Goal: Book appointment/travel/reservation

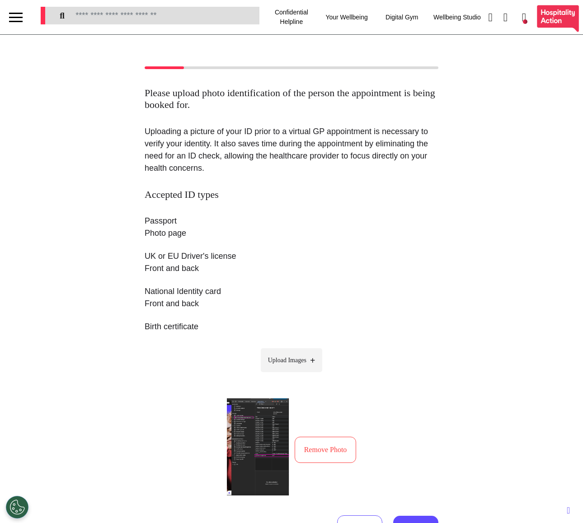
select select "*"
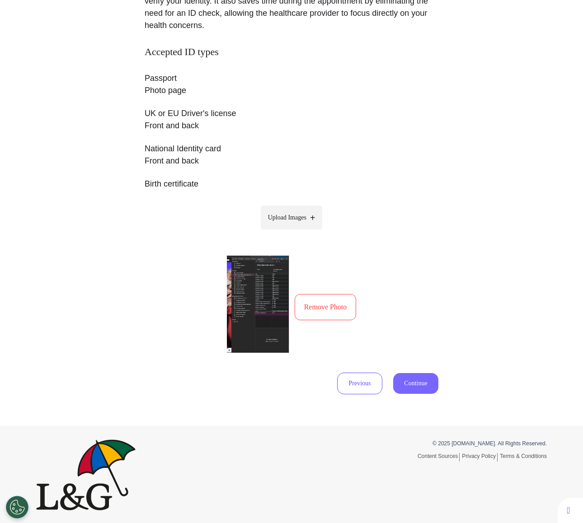
click at [426, 379] on button "Continue" at bounding box center [415, 383] width 45 height 21
click at [428, 385] on button "Continue" at bounding box center [415, 383] width 45 height 21
click at [362, 390] on button "Previous" at bounding box center [359, 384] width 45 height 22
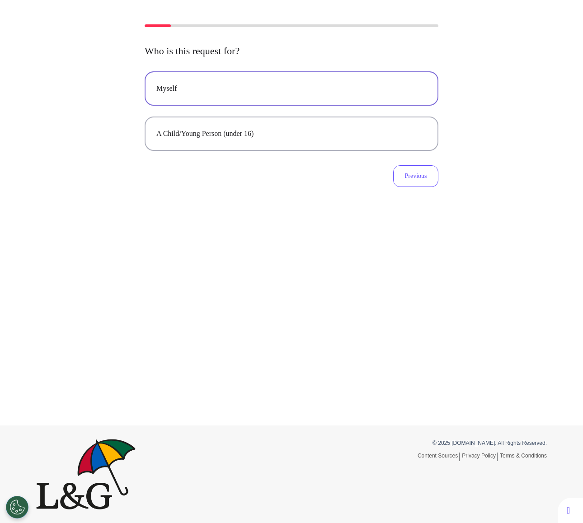
click at [393, 100] on button "Myself" at bounding box center [292, 88] width 294 height 34
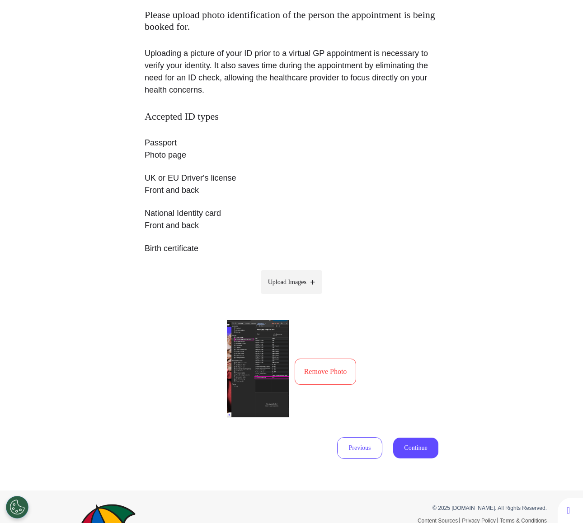
scroll to position [143, 0]
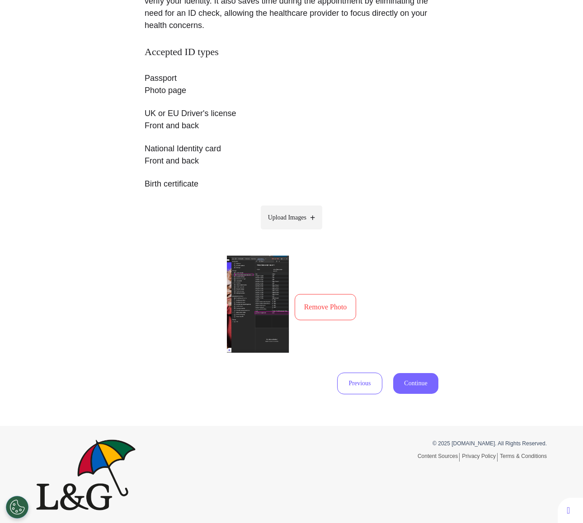
click at [410, 375] on button "Continue" at bounding box center [415, 383] width 45 height 21
click at [417, 383] on button "Continue" at bounding box center [415, 383] width 45 height 21
click at [447, 284] on div "Please upload photo identification of the person the appointment is being booke…" at bounding box center [291, 159] width 583 height 471
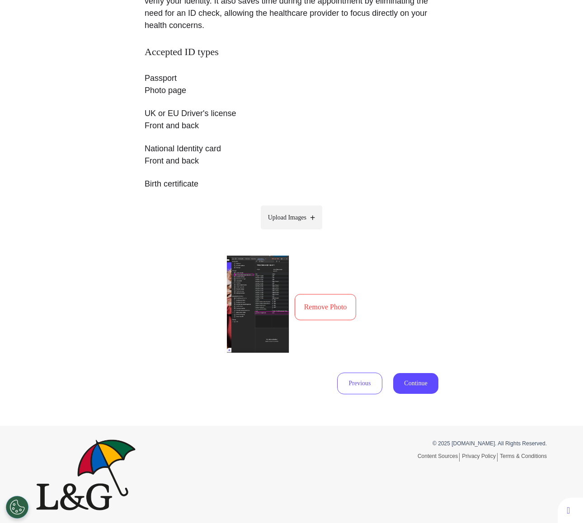
click at [422, 369] on div "Accepted ID types Passport Photo page UK or EU Driver's license Front and back …" at bounding box center [292, 220] width 294 height 349
click at [422, 386] on button "Continue" at bounding box center [415, 383] width 45 height 21
click at [441, 321] on div "Please upload photo identification of the person the appointment is being booke…" at bounding box center [291, 159] width 583 height 471
